Goal: Navigation & Orientation: Find specific page/section

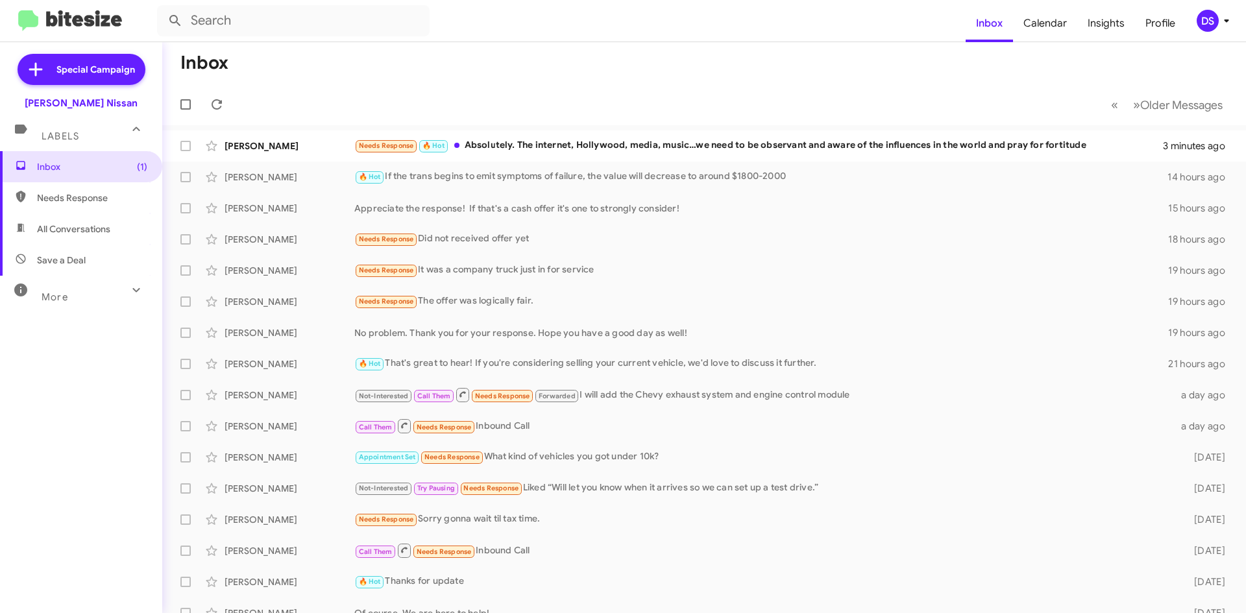
click at [87, 265] on span "Save a Deal" at bounding box center [81, 260] width 162 height 31
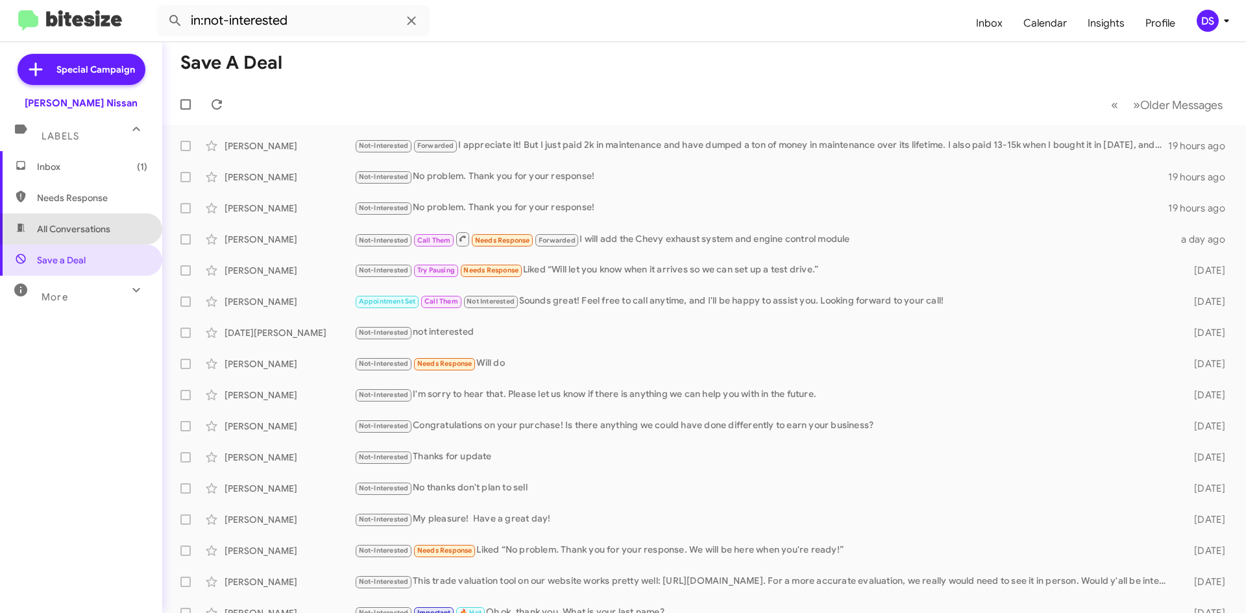
click at [97, 230] on span "All Conversations" at bounding box center [73, 229] width 73 height 13
type input "in:all-conversations"
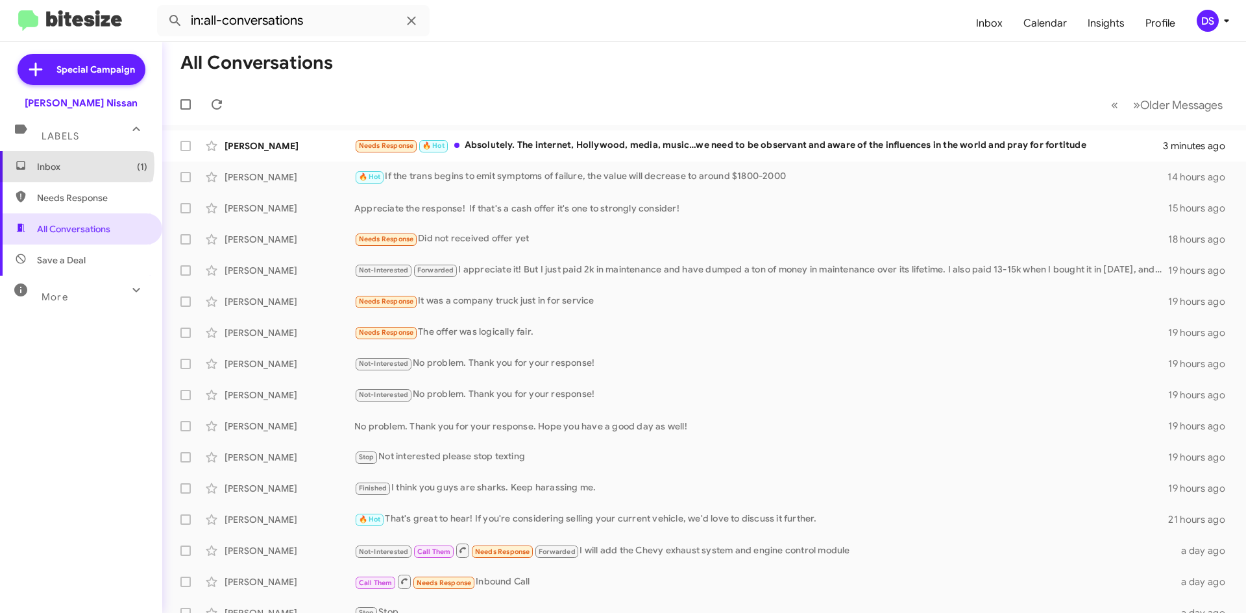
click at [75, 165] on span "Inbox (1)" at bounding box center [92, 166] width 110 height 13
